Goal: Task Accomplishment & Management: Complete application form

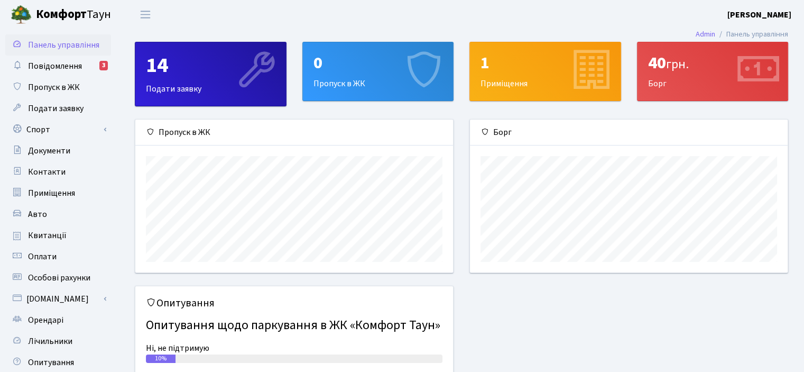
scroll to position [152, 317]
click at [43, 84] on span "Пропуск в ЖК" at bounding box center [54, 87] width 52 height 12
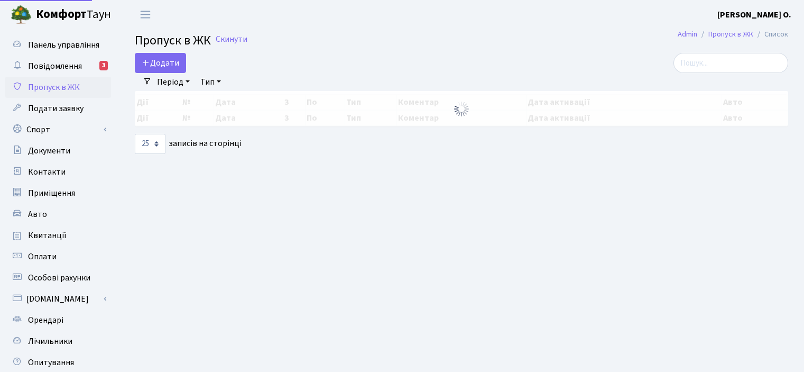
select select "25"
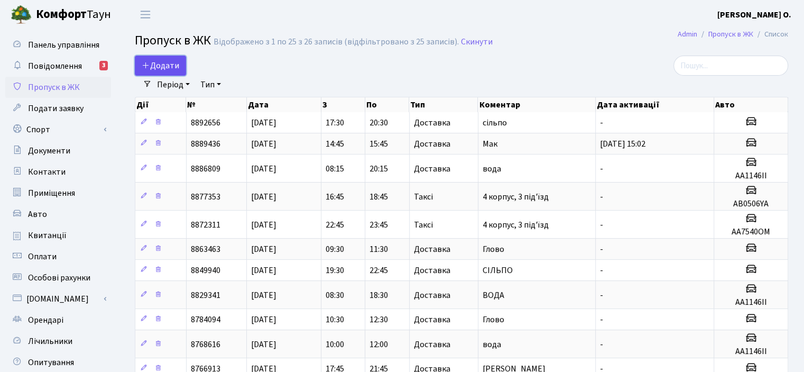
click at [169, 61] on span "Додати" at bounding box center [161, 66] width 38 height 12
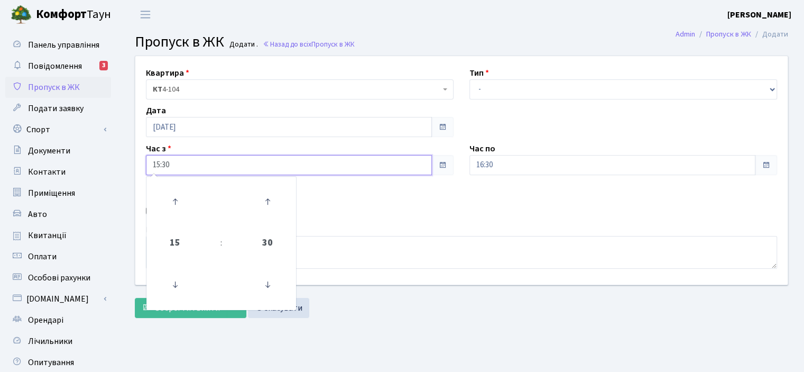
click at [185, 158] on input "15:30" at bounding box center [289, 165] width 286 height 20
click at [180, 198] on icon at bounding box center [175, 201] width 29 height 29
click at [176, 288] on icon at bounding box center [175, 284] width 29 height 29
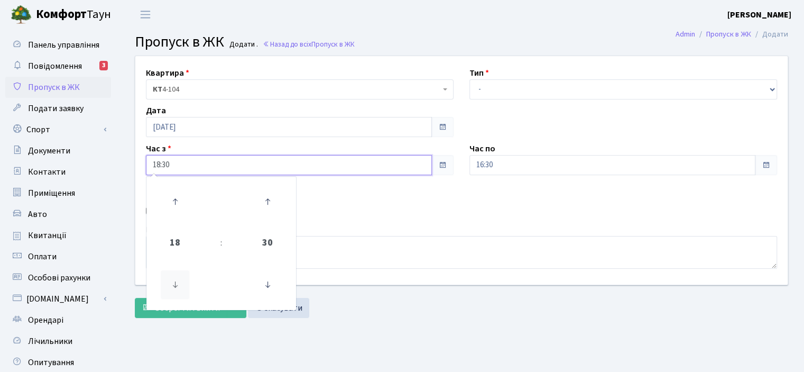
type input "17:30"
click at [410, 205] on div "Авто" at bounding box center [300, 211] width 324 height 13
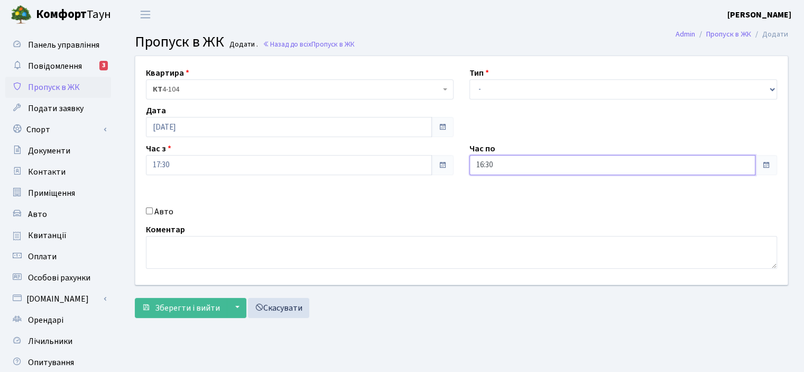
click at [522, 160] on input "16:30" at bounding box center [613, 165] width 286 height 20
click at [501, 205] on icon at bounding box center [498, 201] width 29 height 29
click at [501, 204] on icon at bounding box center [498, 201] width 29 height 29
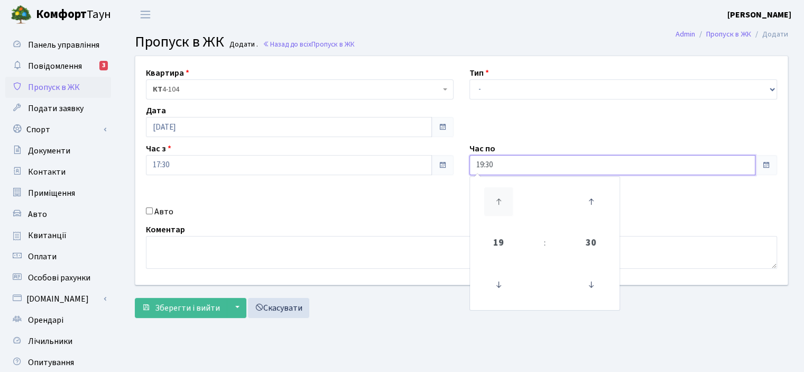
type input "20:30"
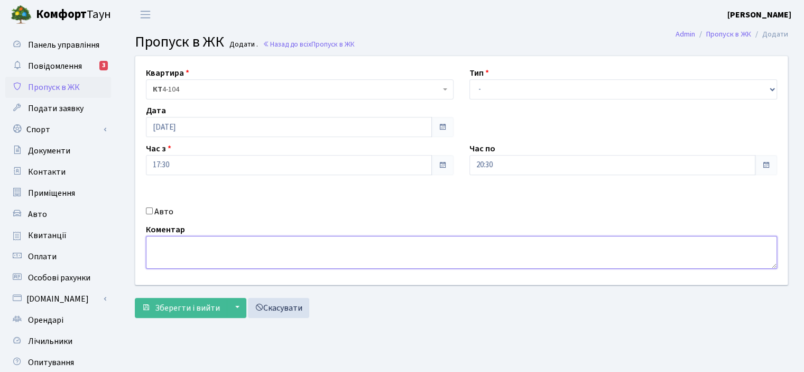
click at [161, 244] on textarea at bounding box center [461, 252] width 631 height 33
type textarea "Ч"
type textarea "СІЛЬПО"
click at [149, 213] on input "Авто" at bounding box center [149, 210] width 7 height 7
checkbox input "true"
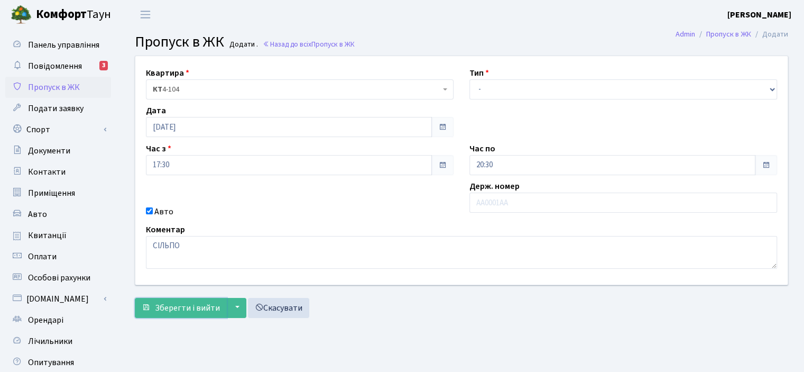
drag, startPoint x: 190, startPoint y: 308, endPoint x: 522, endPoint y: 86, distance: 398.8
click at [522, 86] on form "Квартира <b>КТ</b>&nbsp;&nbsp;&nbsp;&nbsp;4-104 КТ 4-104 Тип - Доставка Таксі Г…" at bounding box center [462, 187] width 654 height 262
click at [522, 86] on select "- Доставка Таксі Гості Сервіс" at bounding box center [624, 89] width 308 height 20
select select "1"
click at [470, 79] on select "- Доставка Таксі Гості Сервіс" at bounding box center [624, 89] width 308 height 20
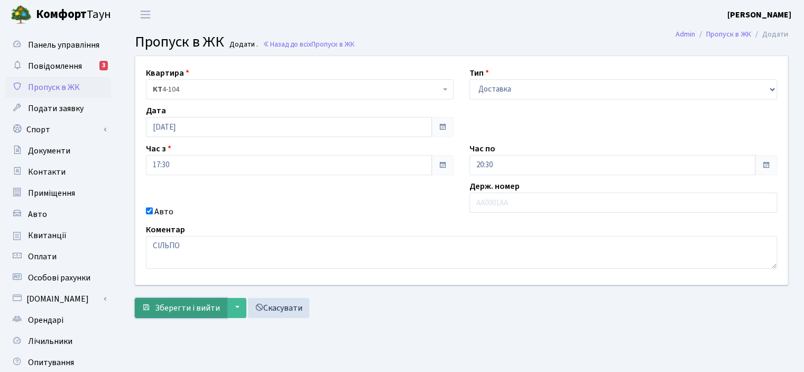
click at [167, 307] on span "Зберегти і вийти" at bounding box center [187, 308] width 65 height 12
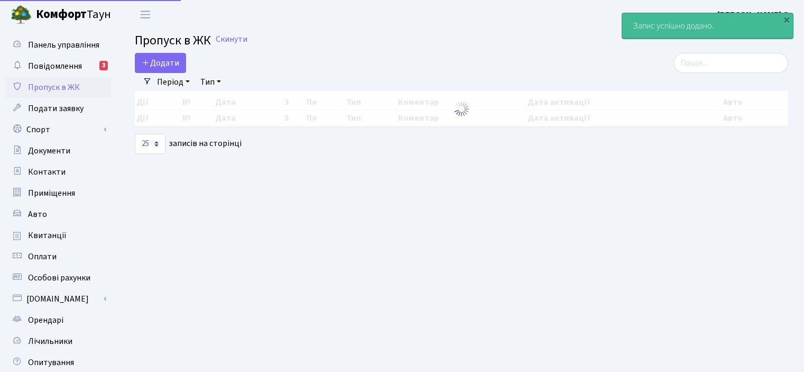
select select "25"
